Goal: Task Accomplishment & Management: Manage account settings

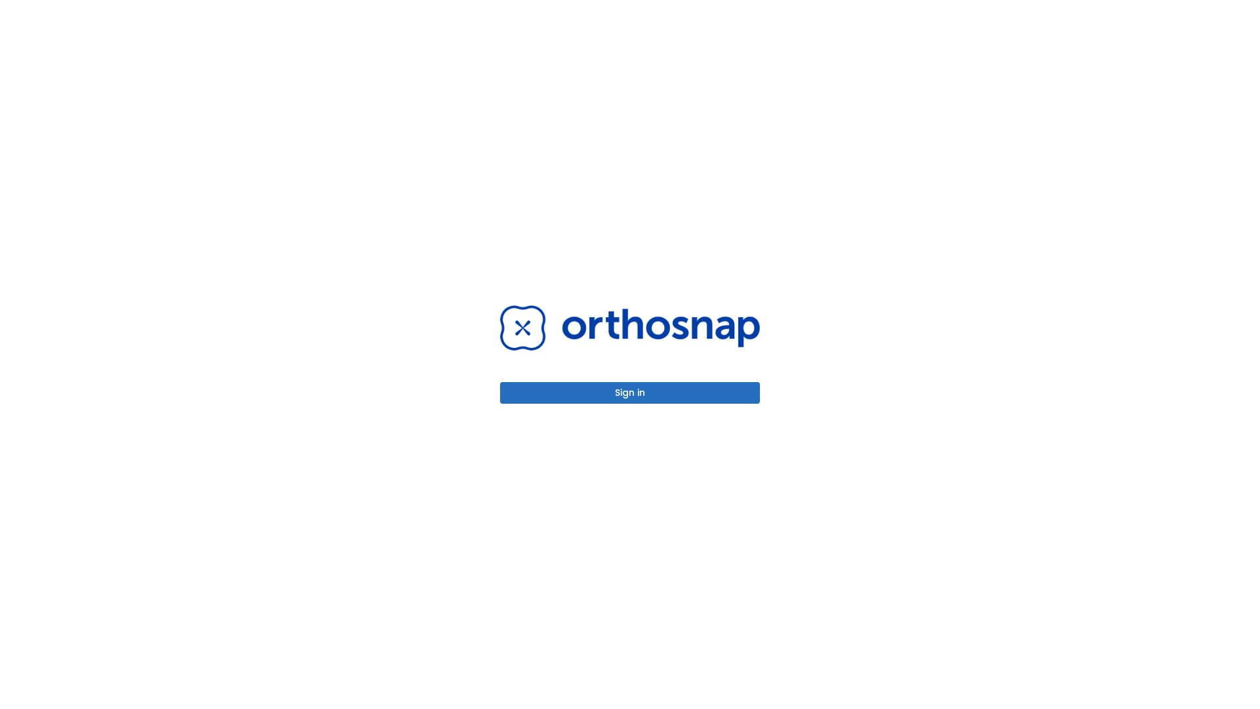
click at [630, 392] on button "Sign in" at bounding box center [630, 393] width 260 height 22
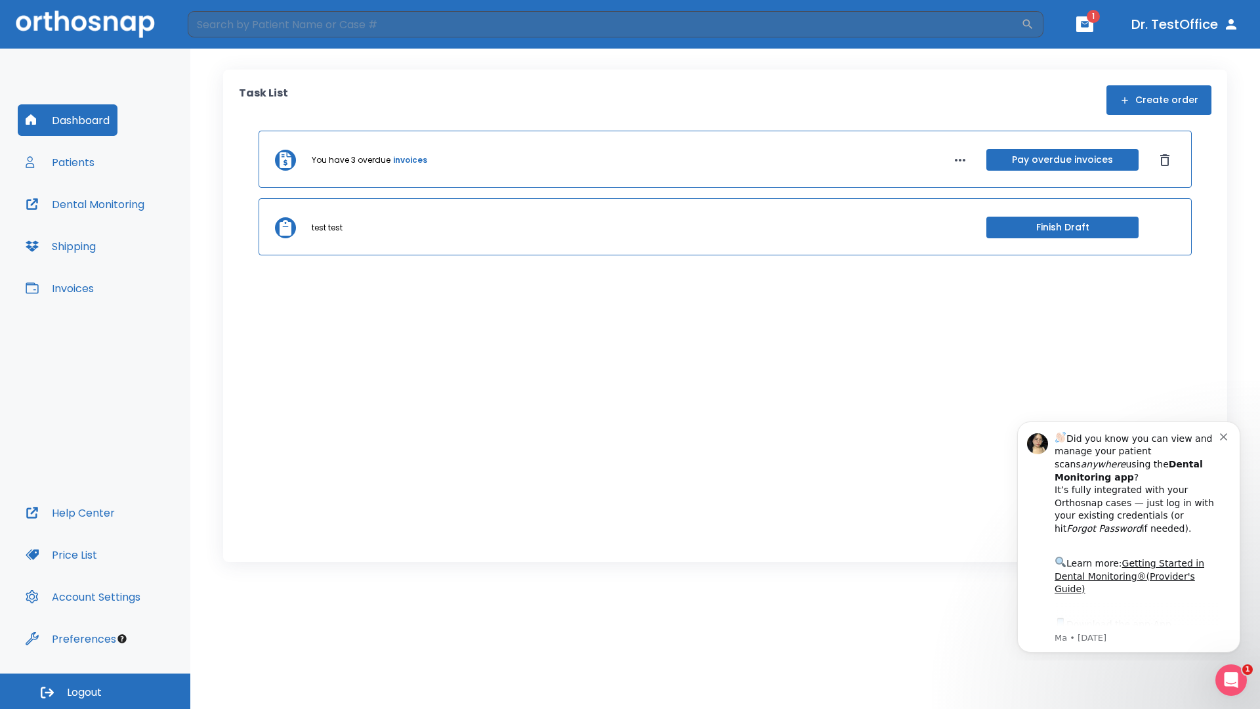
click at [95, 691] on span "Logout" at bounding box center [84, 692] width 35 height 14
